Goal: Use online tool/utility: Utilize a website feature to perform a specific function

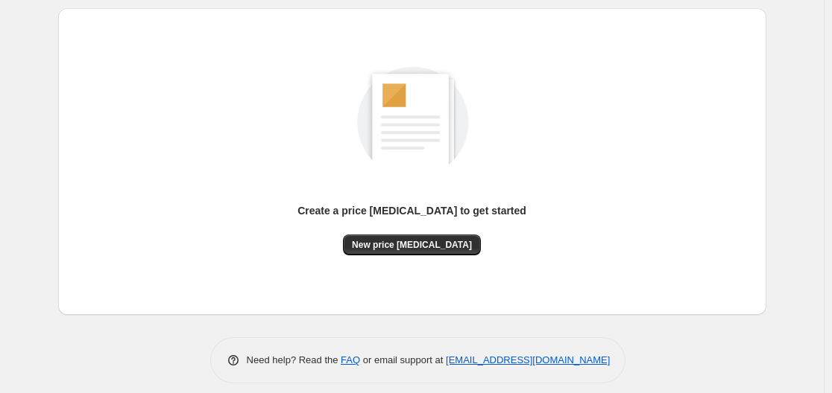
scroll to position [165, 0]
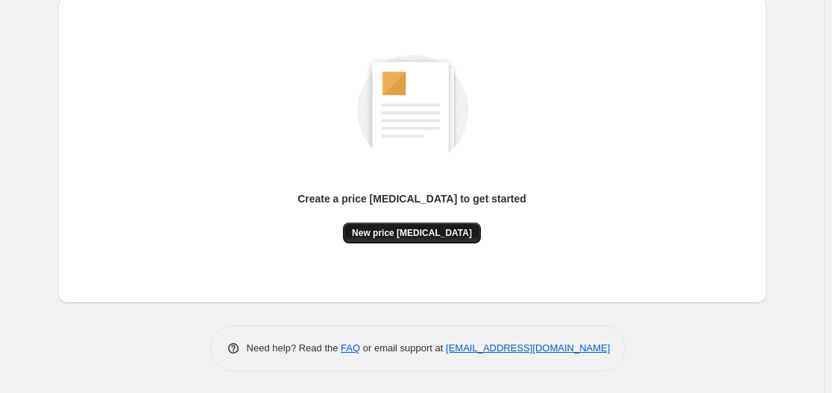
click at [423, 241] on button "New price [MEDICAL_DATA]" at bounding box center [412, 233] width 138 height 21
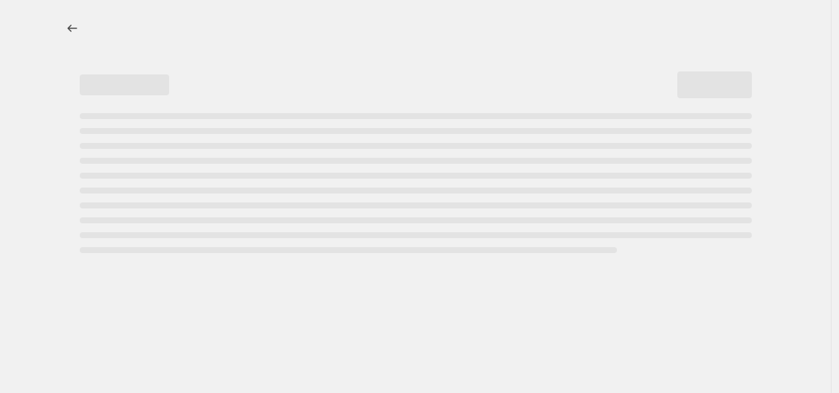
select select "percentage"
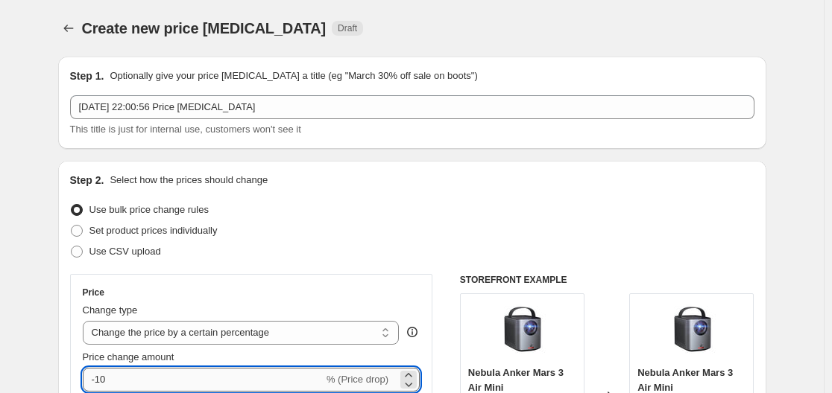
click at [206, 382] on input "-10" at bounding box center [203, 380] width 241 height 24
type input "-1"
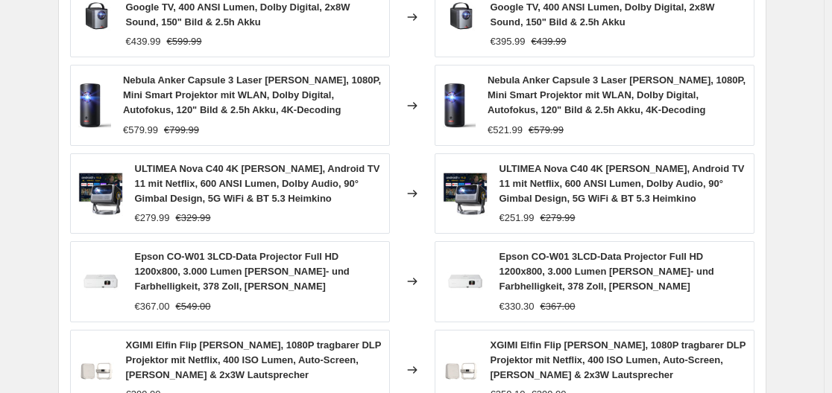
scroll to position [1195, 0]
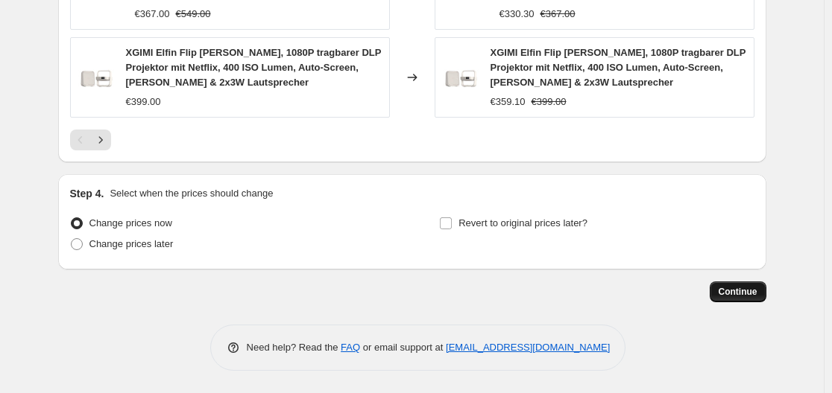
type input "-30"
click at [741, 285] on button "Continue" at bounding box center [737, 292] width 57 height 21
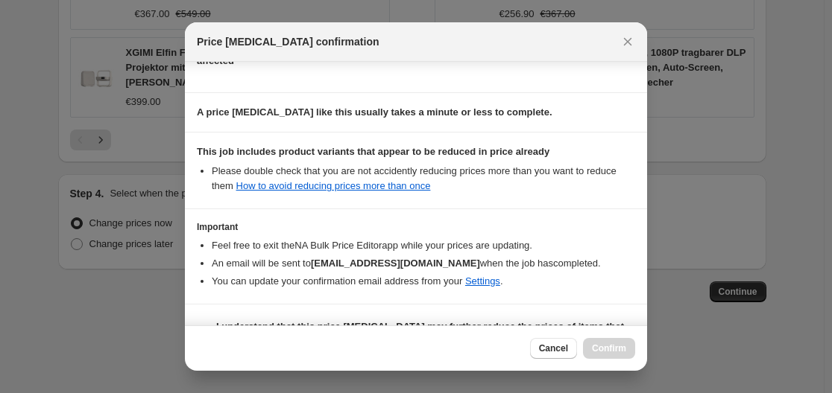
scroll to position [234, 0]
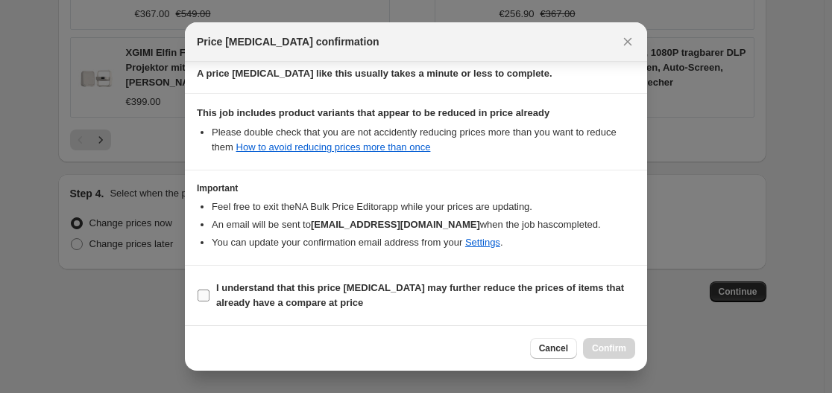
click at [294, 282] on b "I understand that this price [MEDICAL_DATA] may further reduce the prices of it…" at bounding box center [420, 295] width 408 height 26
click at [209, 290] on input "I understand that this price [MEDICAL_DATA] may further reduce the prices of it…" at bounding box center [203, 296] width 12 height 12
checkbox input "true"
drag, startPoint x: 611, startPoint y: 347, endPoint x: 604, endPoint y: 354, distance: 10.0
click at [613, 350] on span "Confirm" at bounding box center [609, 349] width 34 height 12
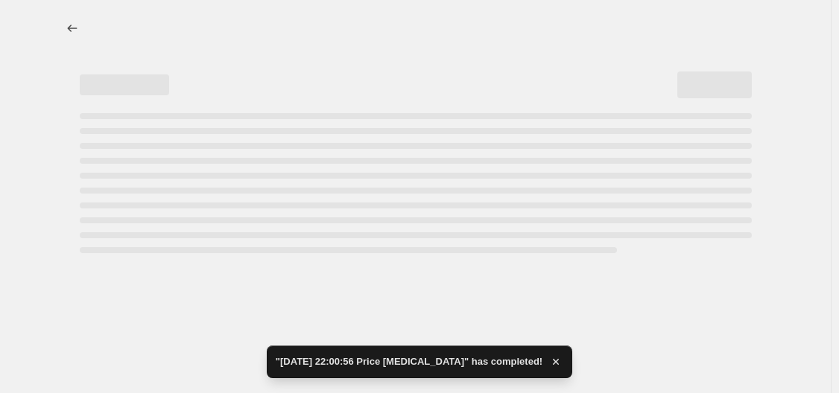
select select "percentage"
